Goal: Information Seeking & Learning: Learn about a topic

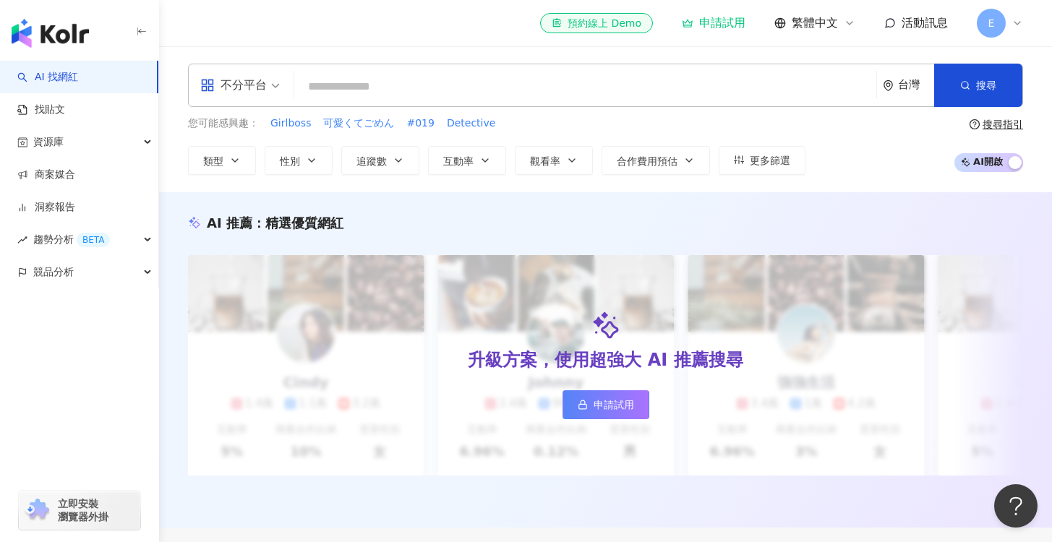
click at [476, 65] on div "不分平台 台灣 搜尋" at bounding box center [605, 85] width 835 height 43
click at [461, 83] on input "search" at bounding box center [585, 86] width 570 height 27
click at [377, 81] on input "search" at bounding box center [585, 86] width 570 height 27
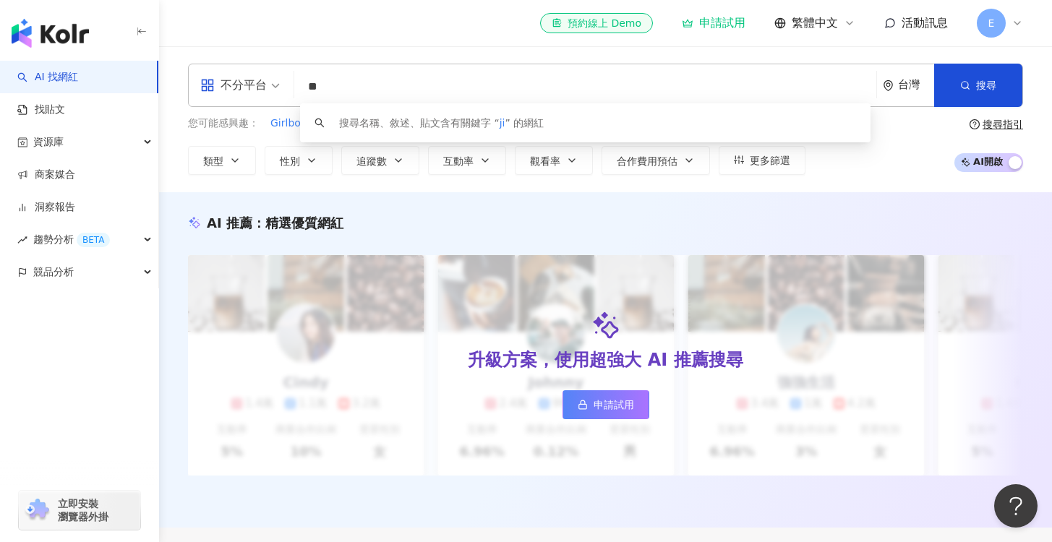
type input "*"
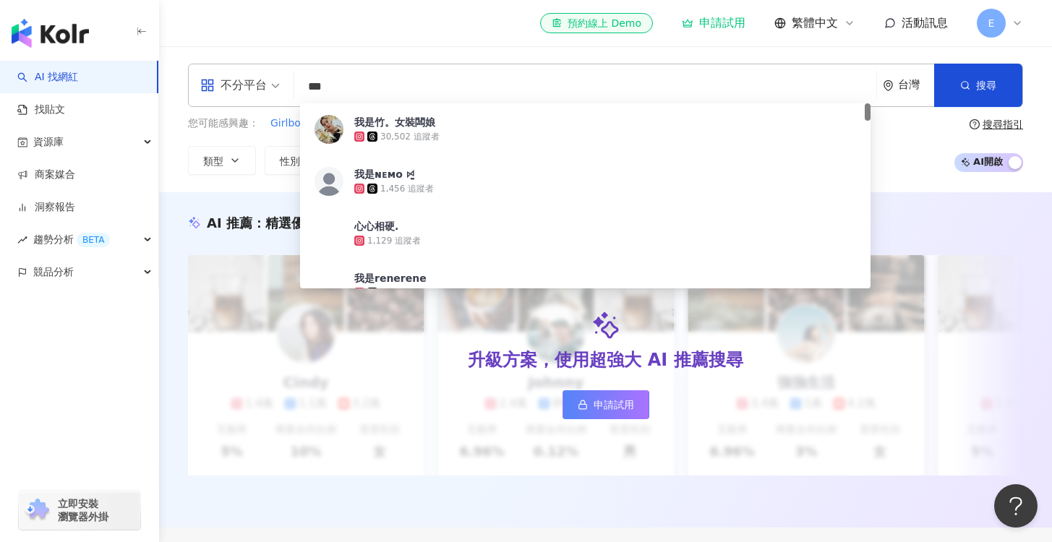
type input "***"
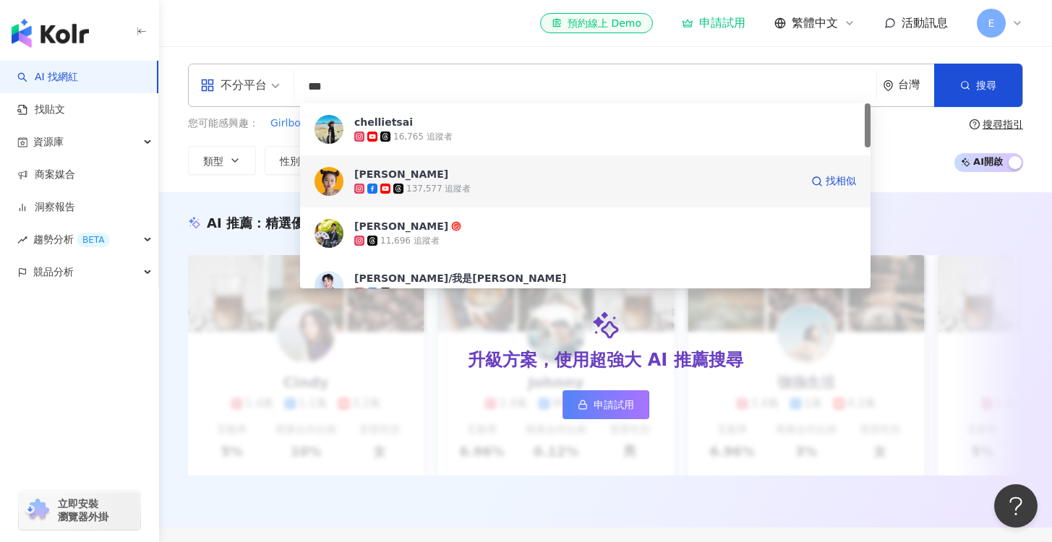
click at [450, 194] on div "137,577 追蹤者" at bounding box center [438, 189] width 64 height 12
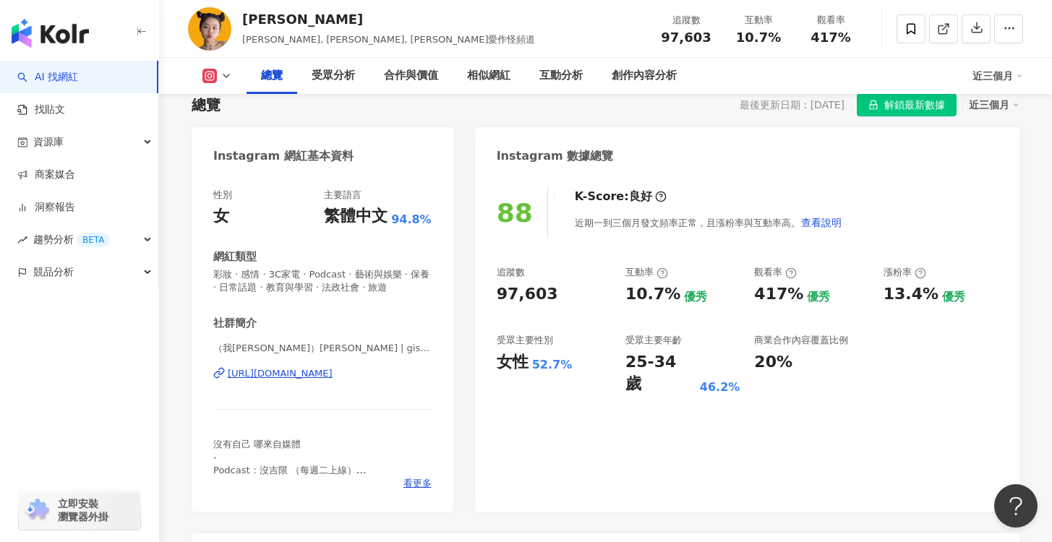
scroll to position [155, 0]
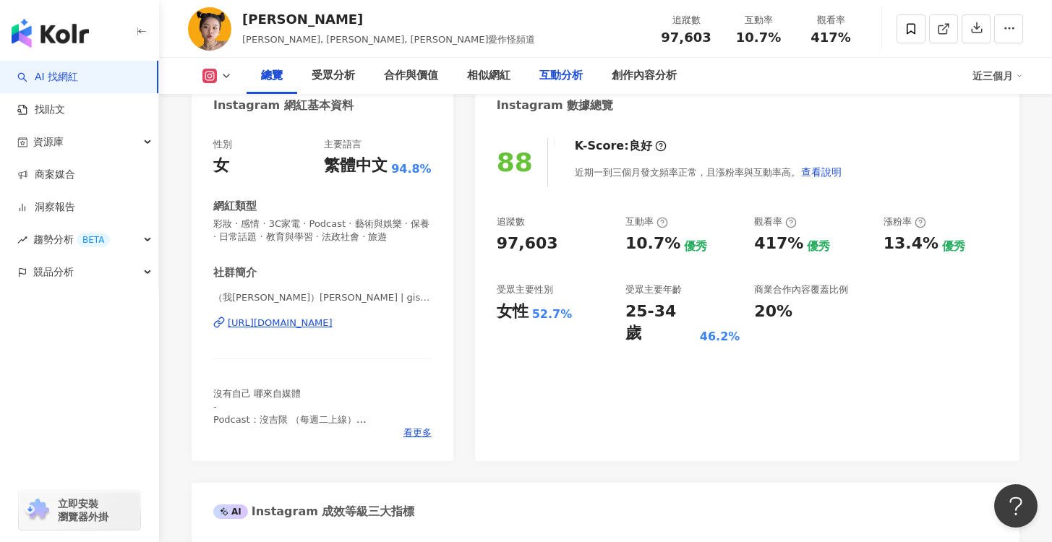
click at [556, 77] on div "互動分析" at bounding box center [560, 75] width 43 height 17
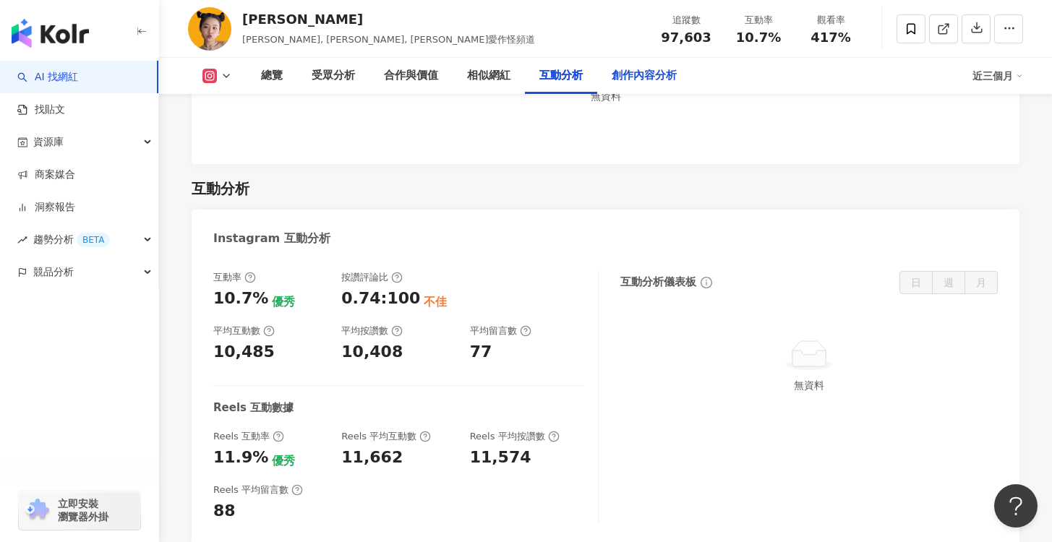
click at [625, 72] on div "創作內容分析" at bounding box center [643, 75] width 65 height 17
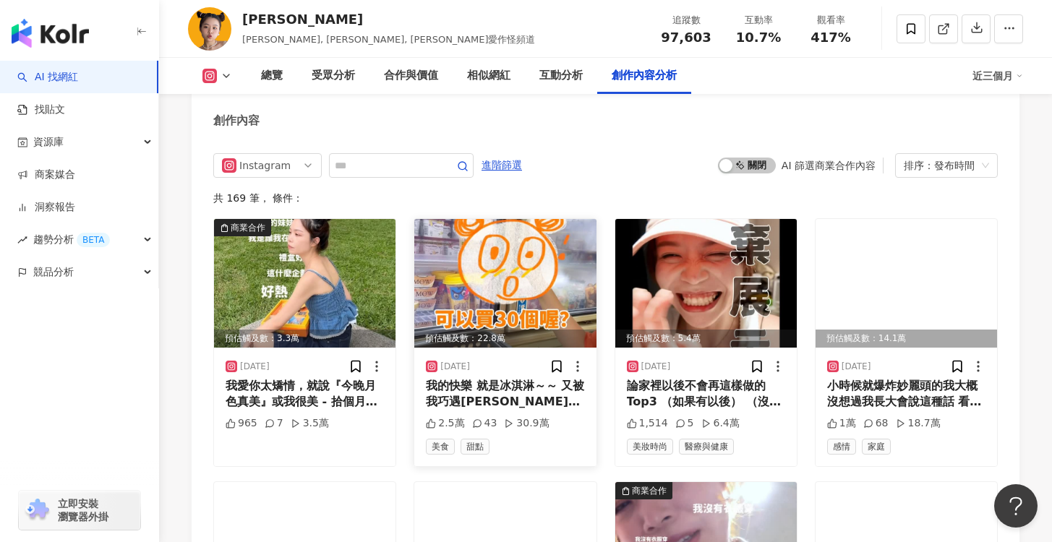
scroll to position [4142, 0]
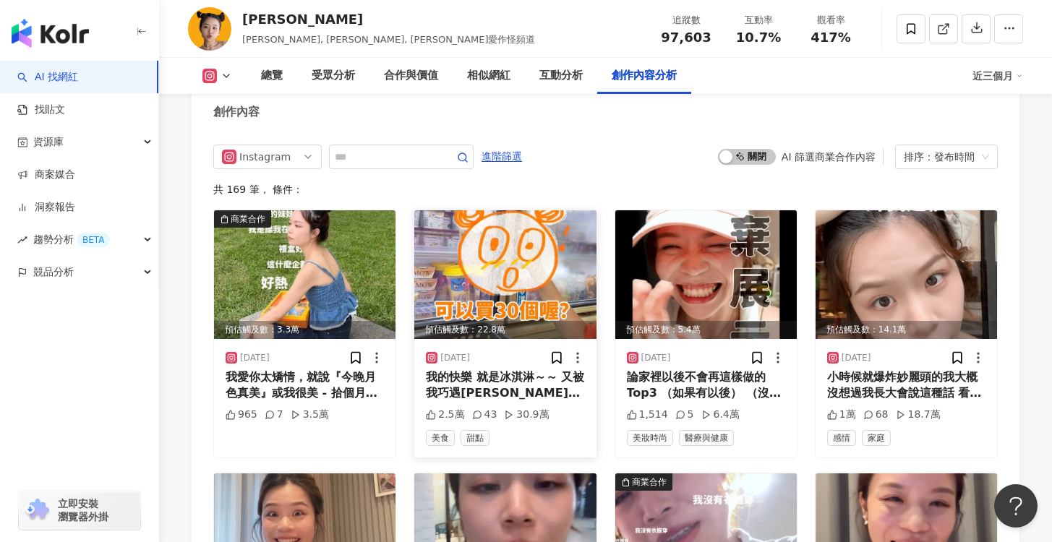
click at [498, 369] on div "我的快樂 就是冰淇淋～～ 又被我巧遇[PERSON_NAME]買十送十 全家&7-11到8/19！ [PERSON_NAME]的沒有付我錢" at bounding box center [505, 385] width 158 height 33
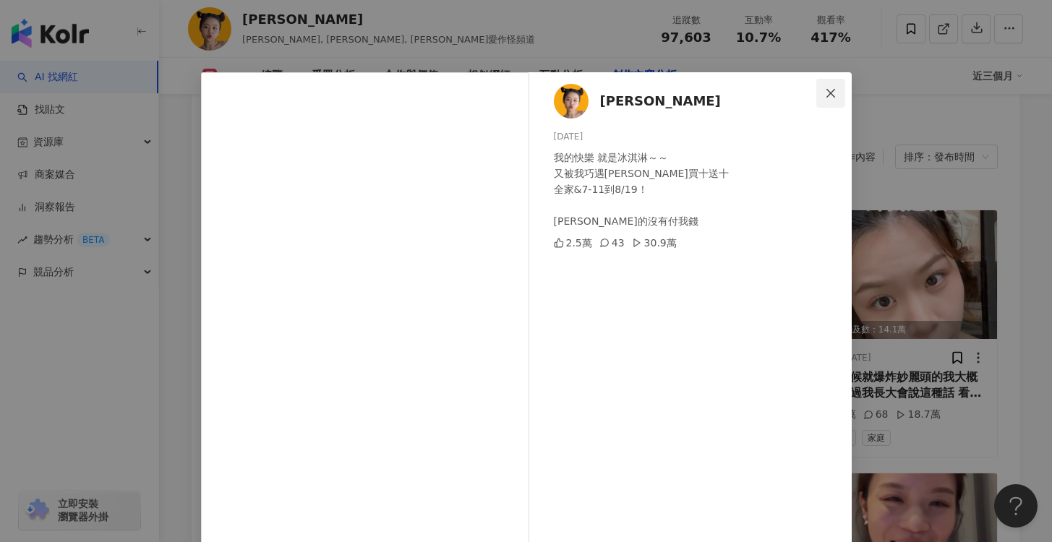
click at [825, 95] on icon "close" at bounding box center [831, 93] width 12 height 12
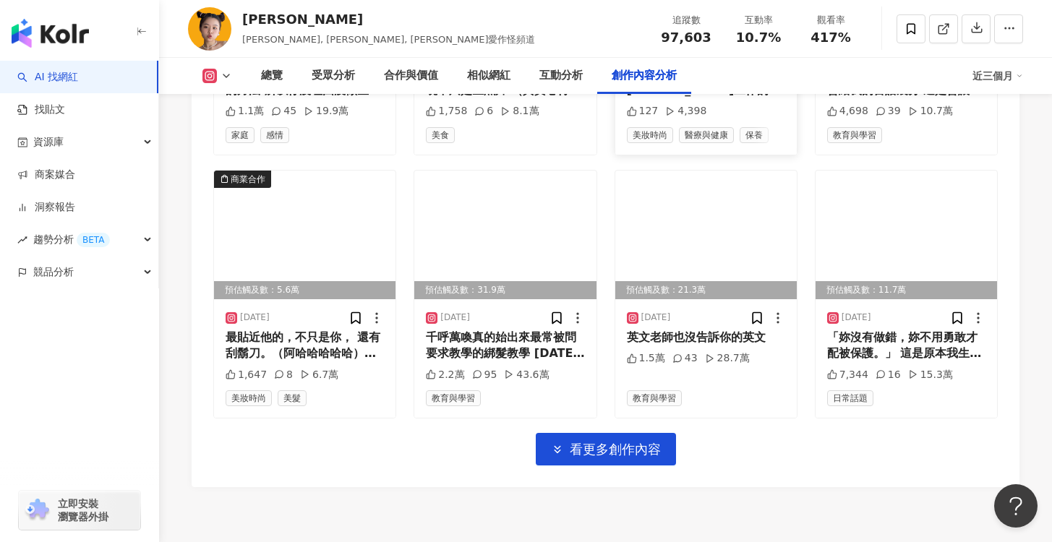
scroll to position [4709, 0]
